Goal: Transaction & Acquisition: Purchase product/service

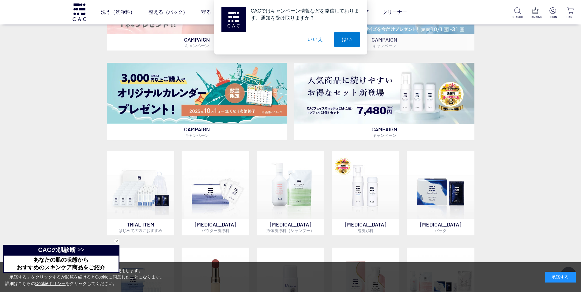
scroll to position [337, 0]
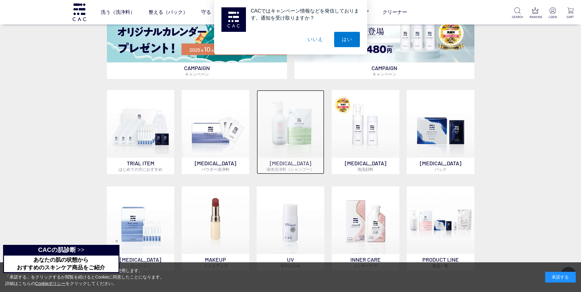
click at [280, 134] on img at bounding box center [291, 124] width 68 height 68
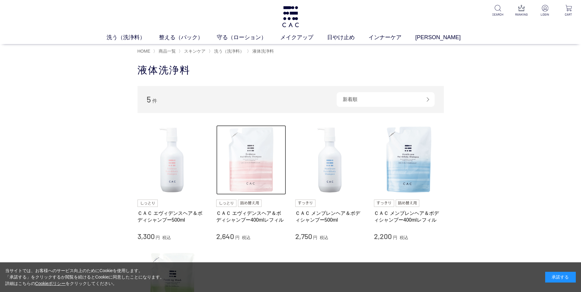
click at [239, 165] on img at bounding box center [251, 160] width 70 height 70
click at [255, 180] on img at bounding box center [251, 160] width 70 height 70
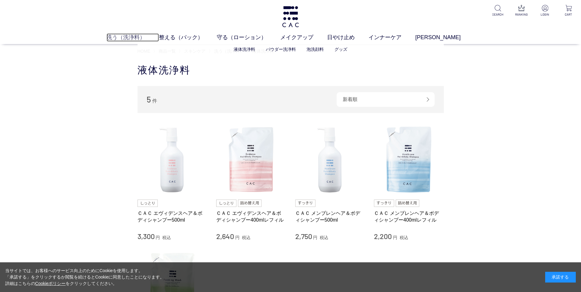
click at [136, 39] on link "洗う（洗浄料）" at bounding box center [133, 37] width 52 height 8
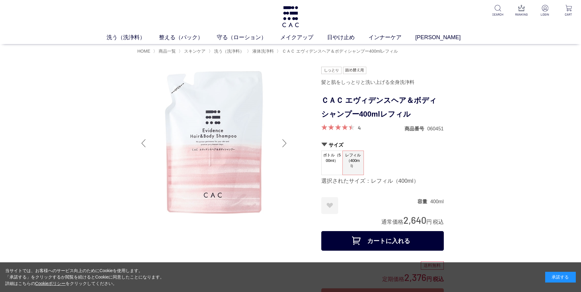
click at [362, 129] on div "4 商品番号 060451" at bounding box center [382, 128] width 123 height 8
click at [358, 128] on link "4" at bounding box center [359, 127] width 3 height 7
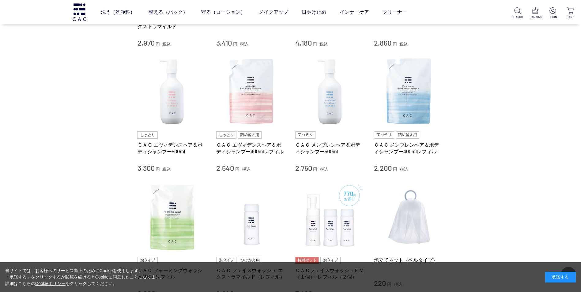
scroll to position [214, 0]
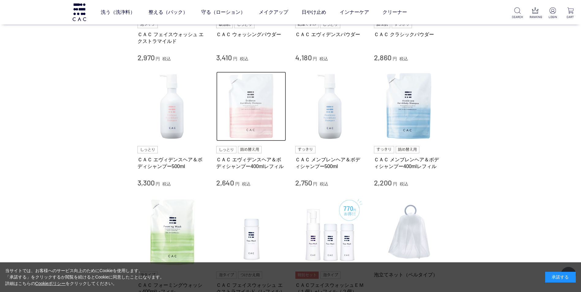
click at [258, 108] on img at bounding box center [251, 107] width 70 height 70
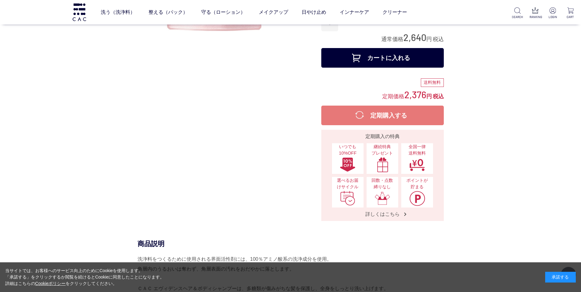
scroll to position [153, 0]
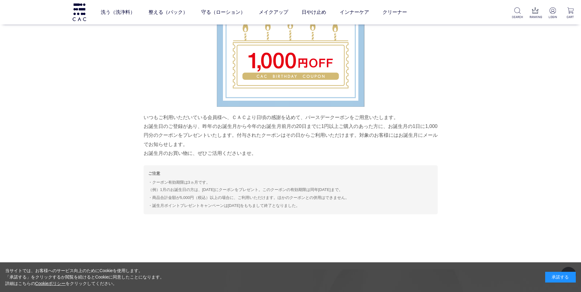
scroll to position [1378, 0]
